Goal: Information Seeking & Learning: Learn about a topic

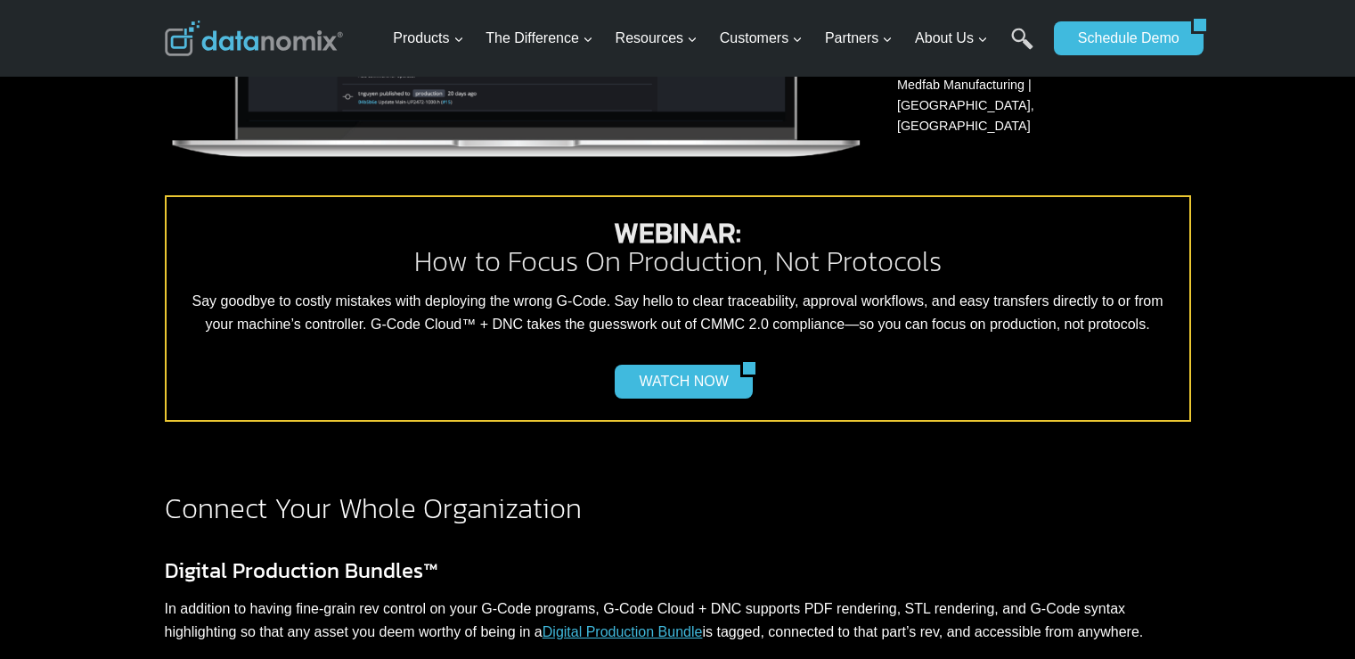
scroll to position [1426, 0]
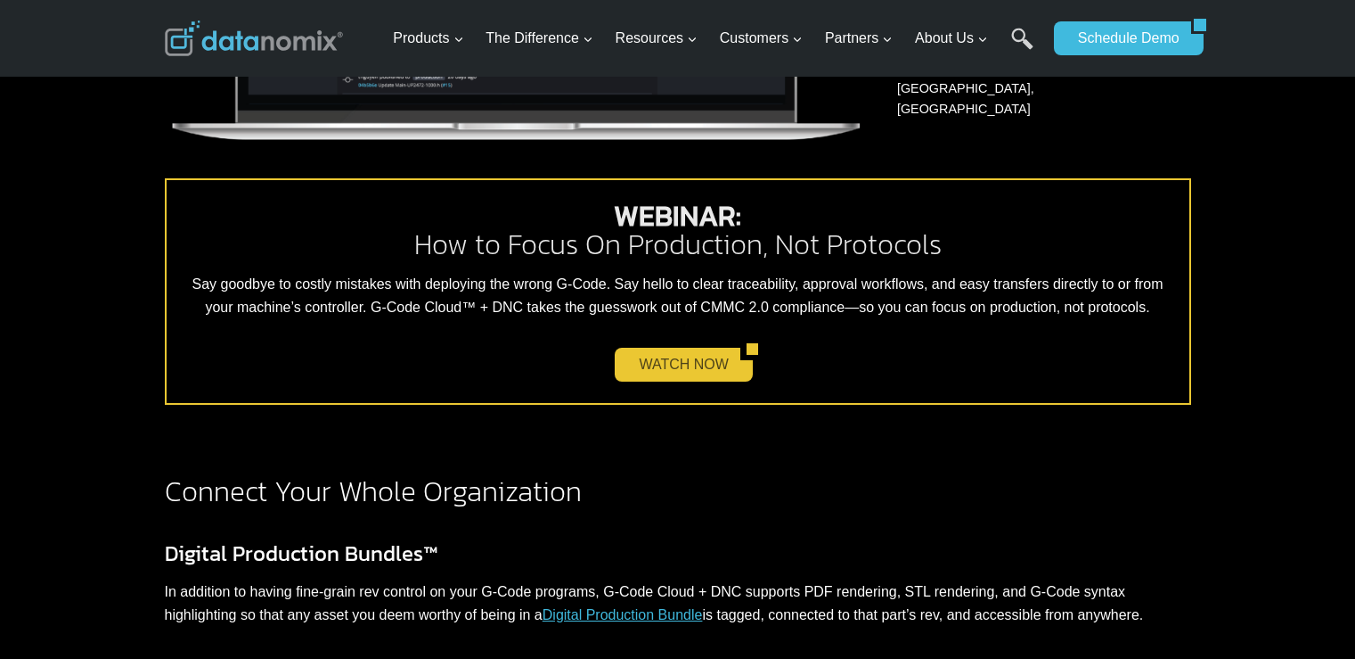
click at [664, 372] on link "WATCH NOW" at bounding box center [677, 365] width 125 height 34
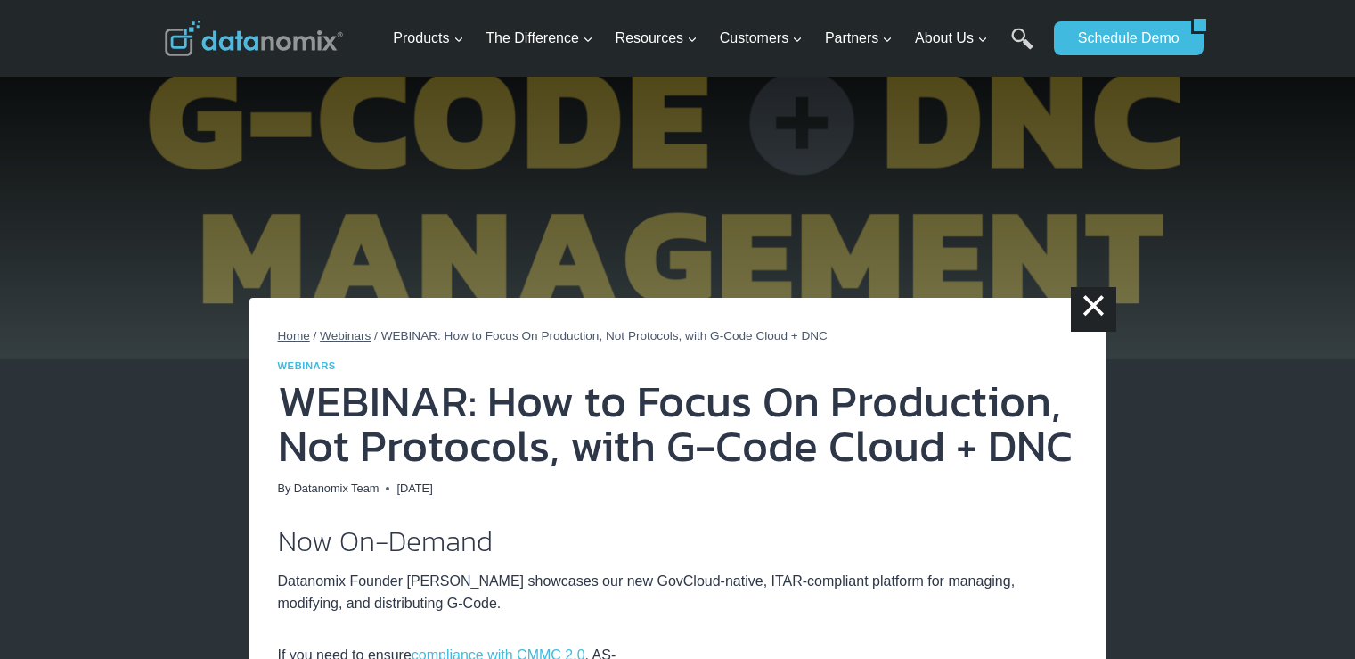
drag, startPoint x: 296, startPoint y: 333, endPoint x: 292, endPoint y: 342, distance: 9.6
click at [296, 333] on span "Home" at bounding box center [294, 335] width 32 height 13
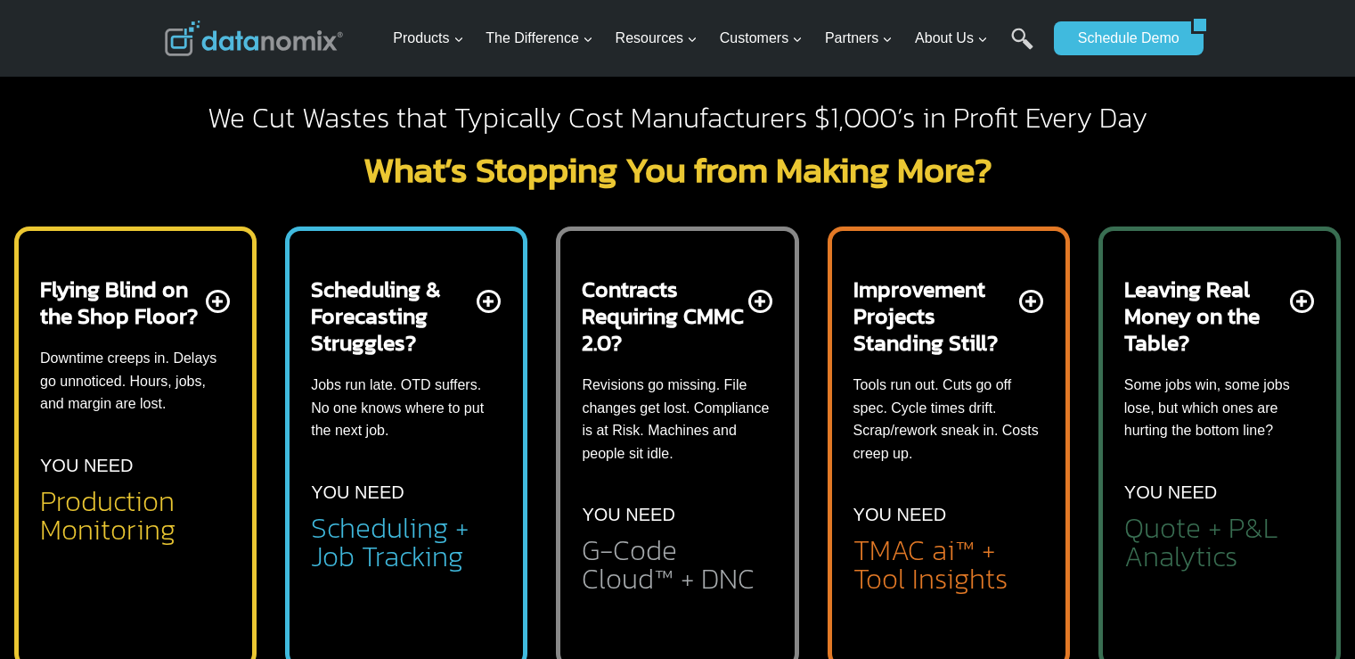
scroll to position [713, 0]
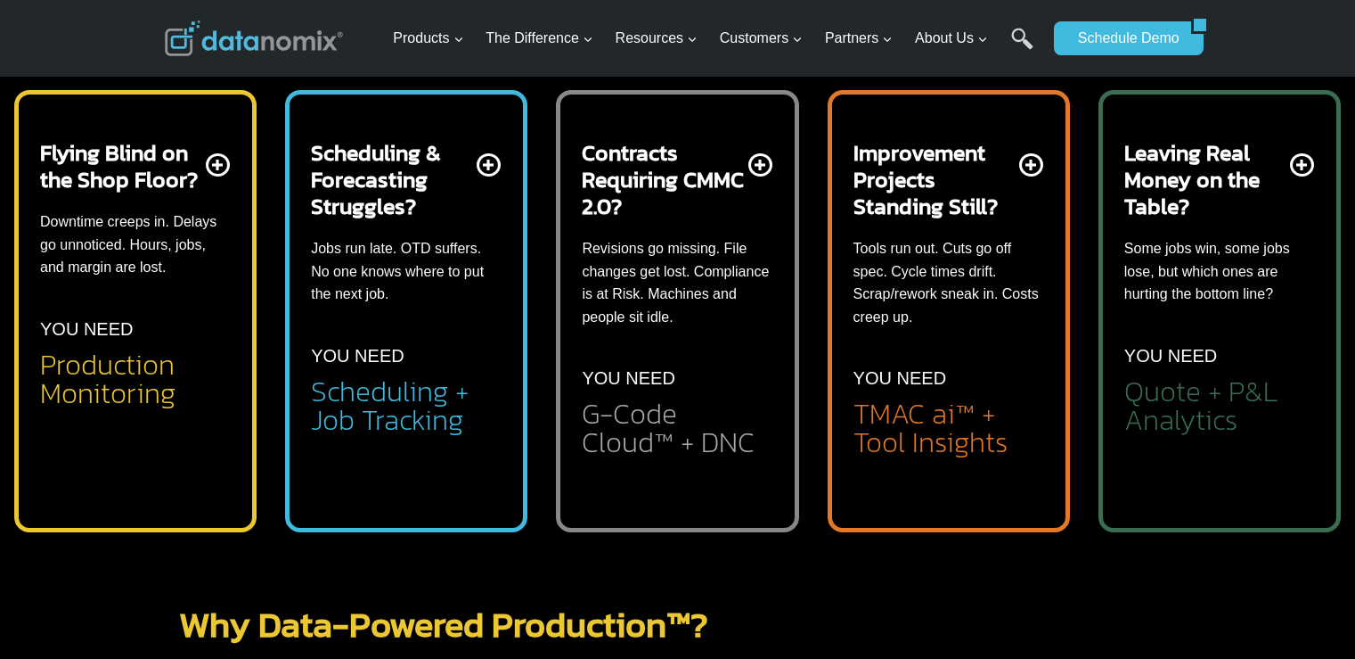
click at [1184, 397] on h2 "Quote + P&L Analytics" at bounding box center [1220, 405] width 191 height 57
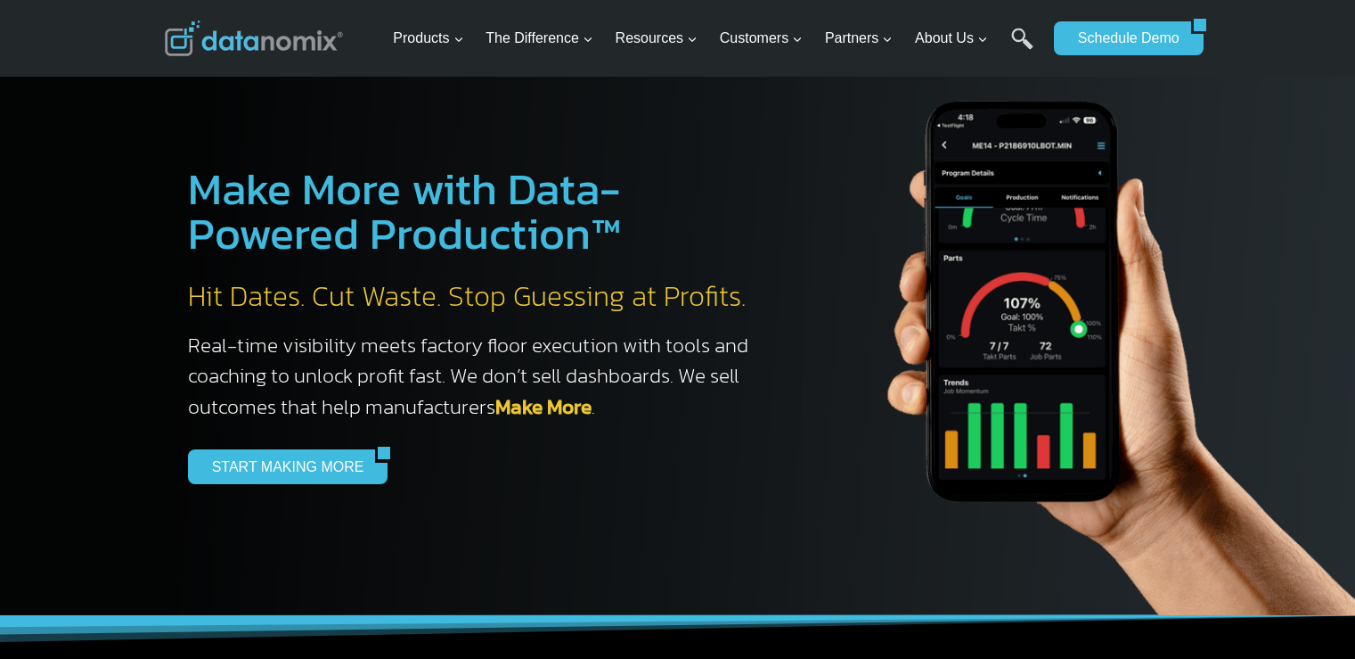
scroll to position [446, 0]
